Goal: Task Accomplishment & Management: Use online tool/utility

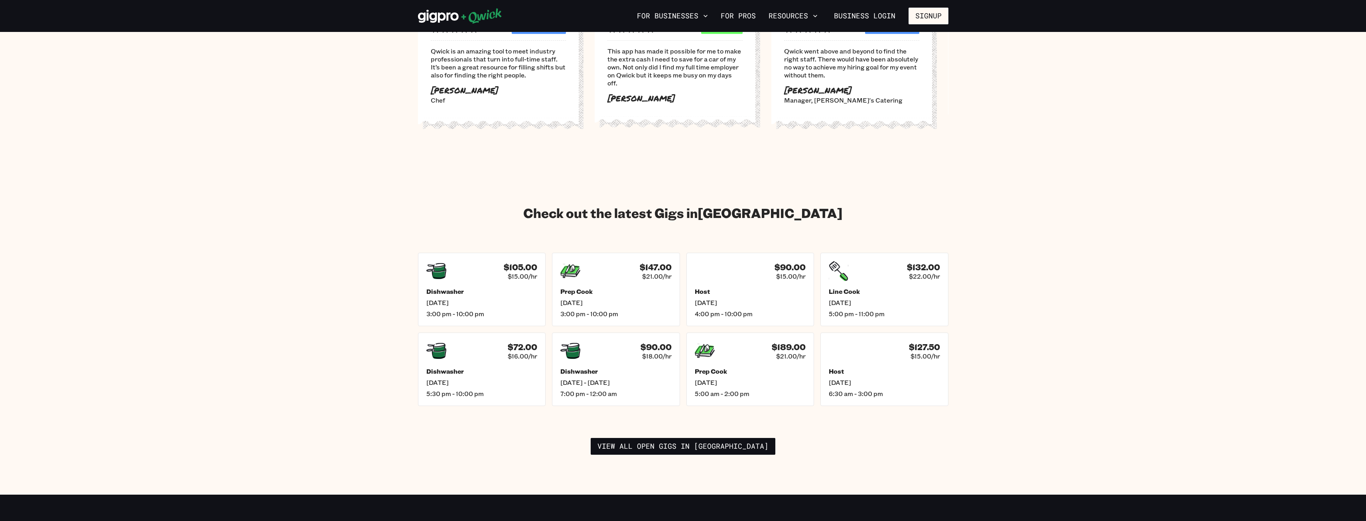
scroll to position [957, 0]
click at [847, 366] on h5 "Host" at bounding box center [885, 370] width 116 height 8
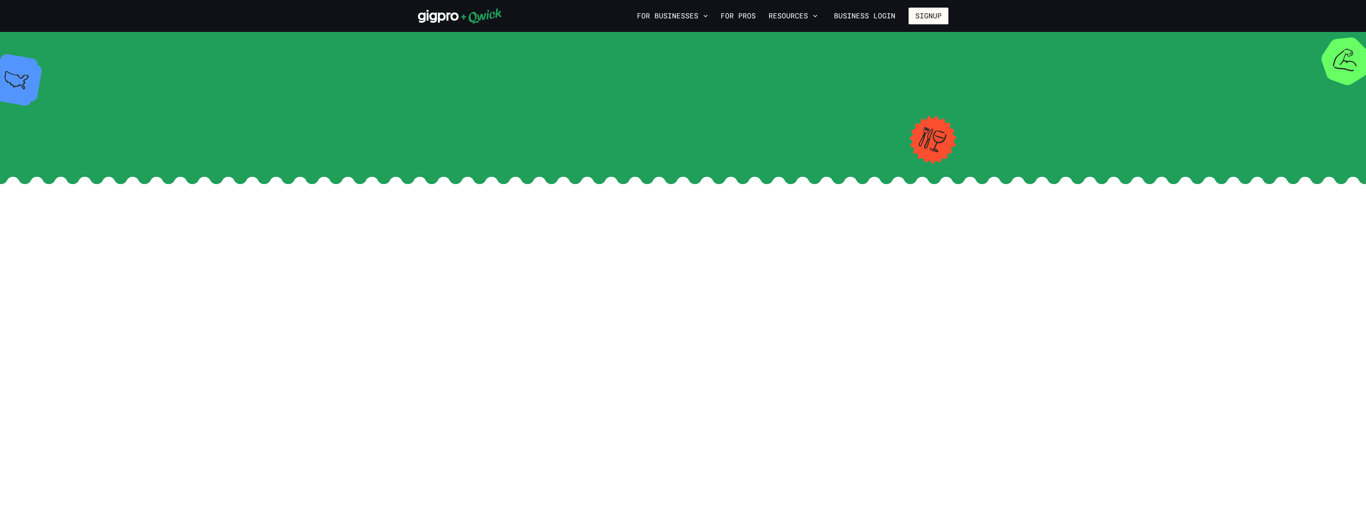
scroll to position [957, 0]
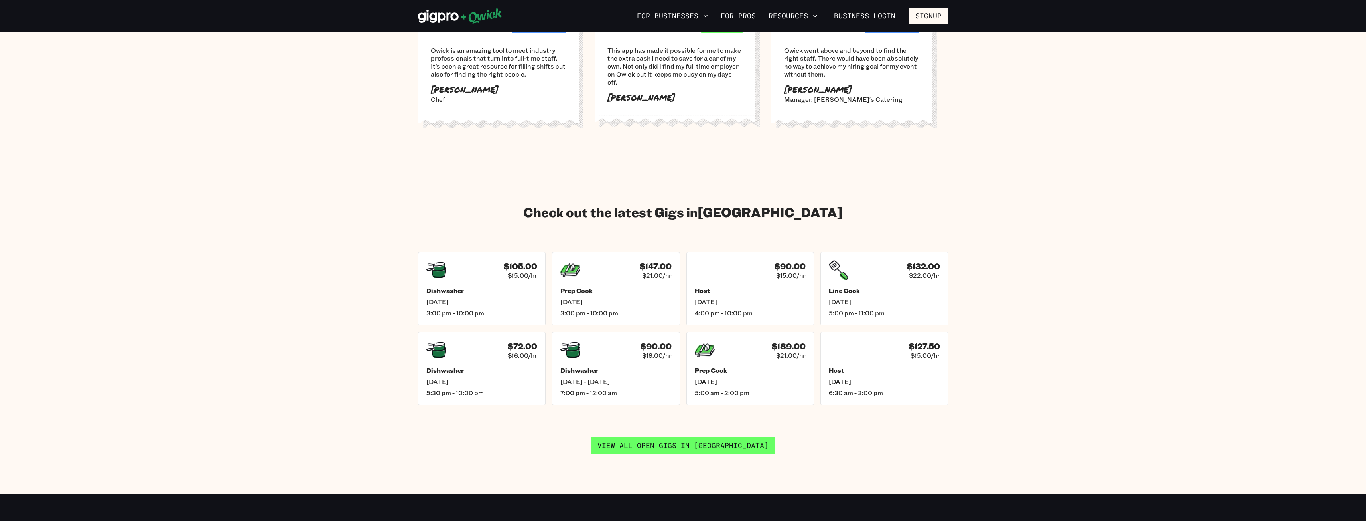
click at [711, 437] on link "View all open gigs in [GEOGRAPHIC_DATA]" at bounding box center [683, 445] width 185 height 17
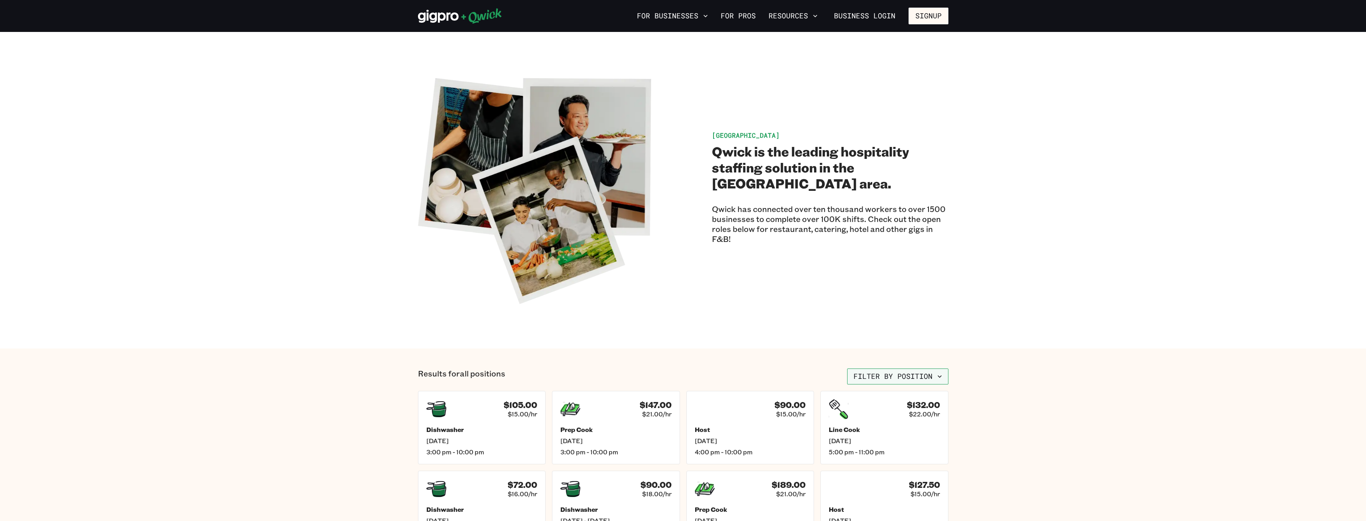
click at [944, 376] on button "Filter by position" at bounding box center [897, 376] width 101 height 16
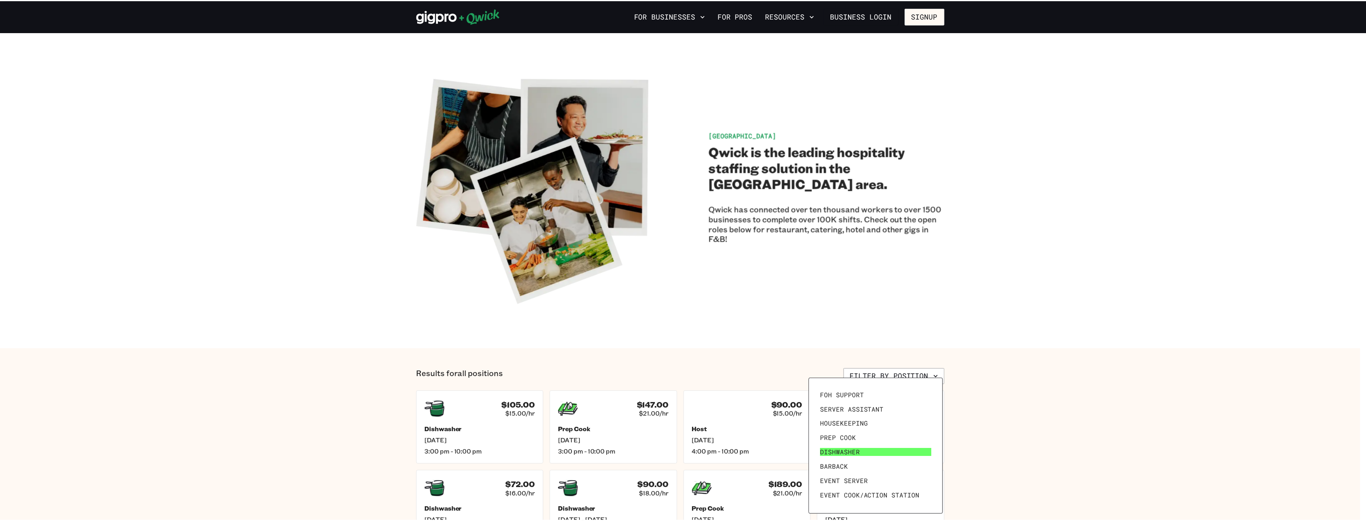
scroll to position [30, 0]
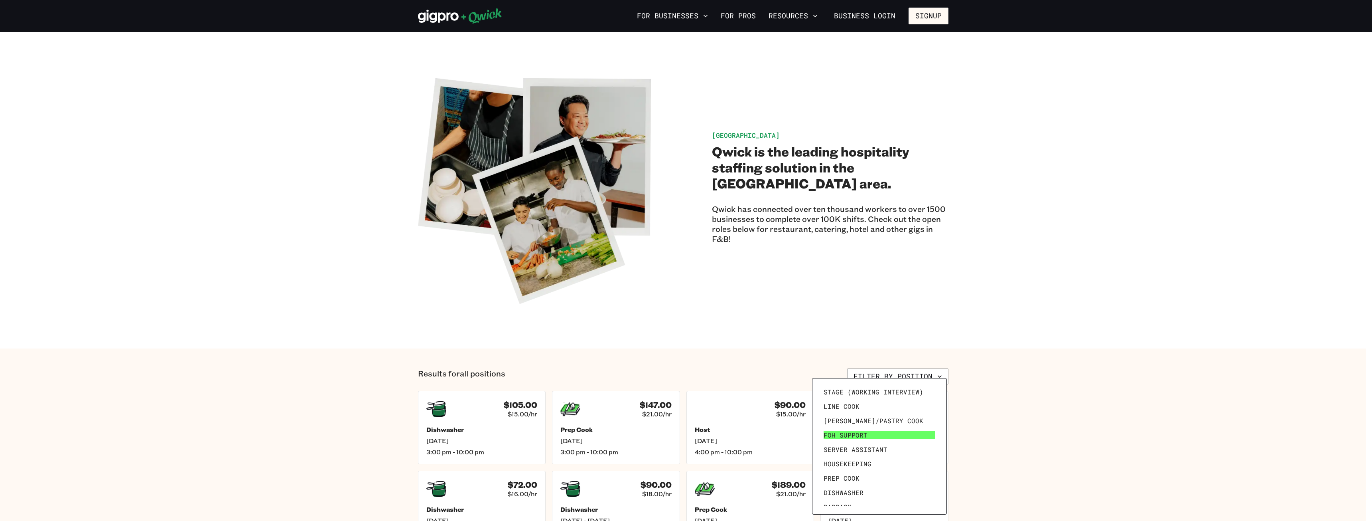
click at [858, 435] on span "FOH Support" at bounding box center [846, 435] width 44 height 8
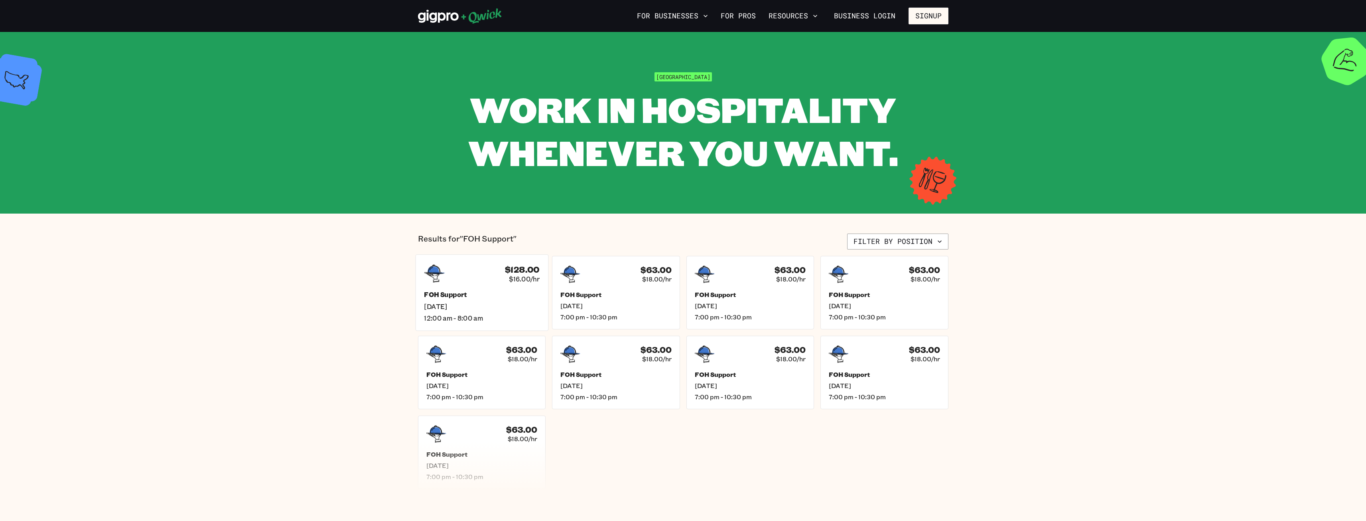
click at [448, 295] on h5 "FOH Support" at bounding box center [482, 294] width 116 height 8
click at [590, 374] on h5 "FOH Support" at bounding box center [616, 374] width 116 height 8
click at [724, 373] on h5 "FOH Support" at bounding box center [750, 374] width 116 height 8
click at [721, 291] on h5 "FOH Support" at bounding box center [750, 294] width 116 height 8
click at [441, 371] on h5 "FOH Support" at bounding box center [482, 374] width 116 height 8
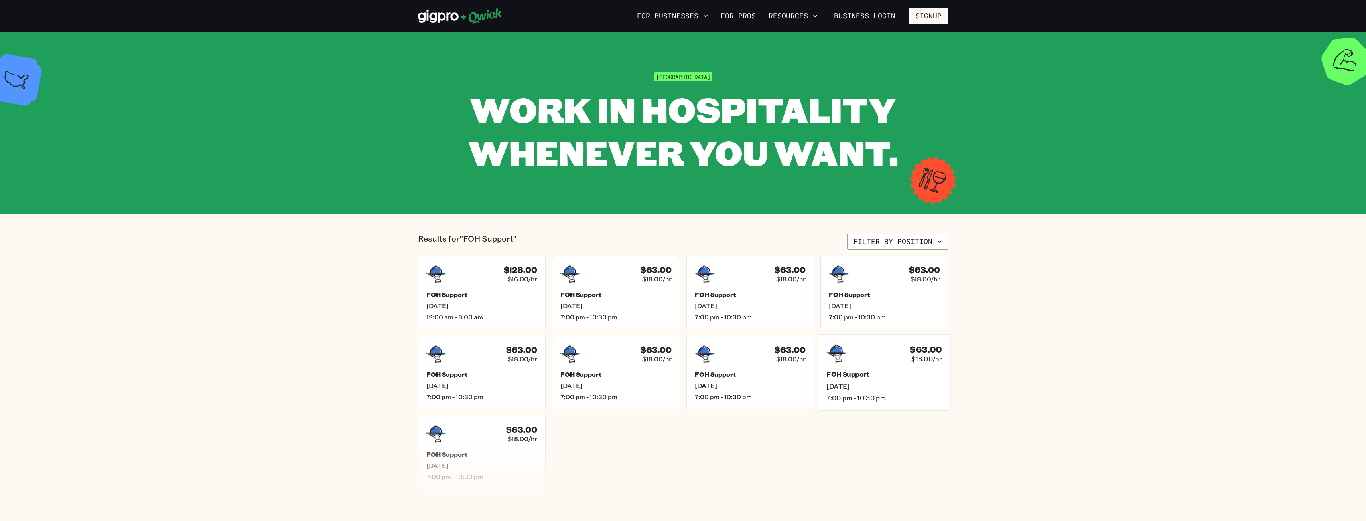
click at [852, 378] on h5 "FOH Support" at bounding box center [885, 374] width 116 height 8
